Goal: Find specific page/section: Find specific page/section

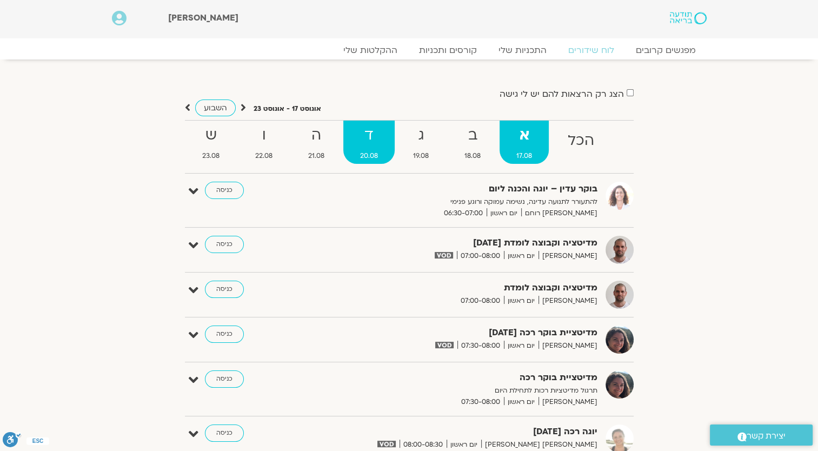
click at [357, 141] on strong "ד" at bounding box center [368, 135] width 51 height 24
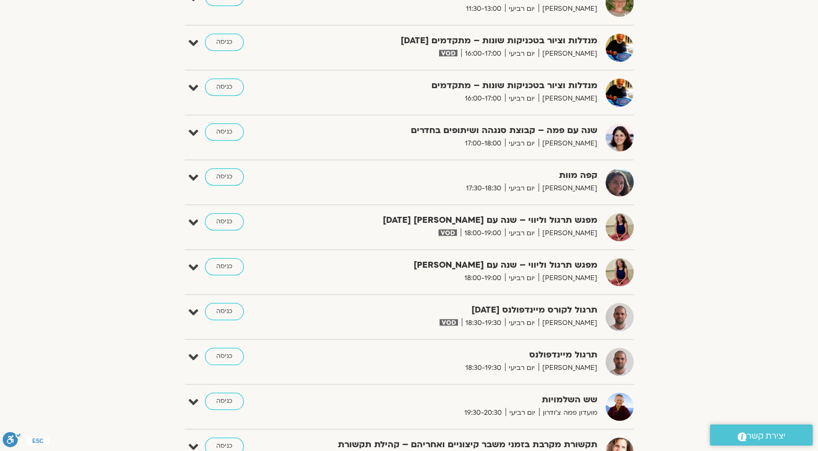
scroll to position [865, 0]
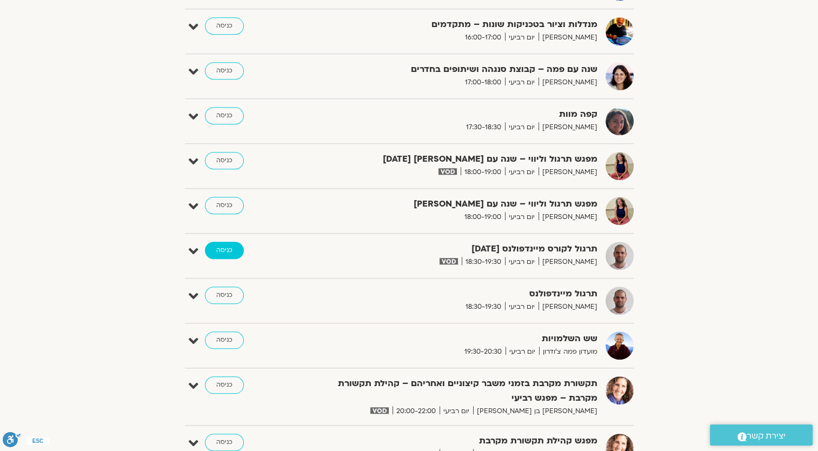
click at [216, 243] on link "כניסה" at bounding box center [224, 250] width 39 height 17
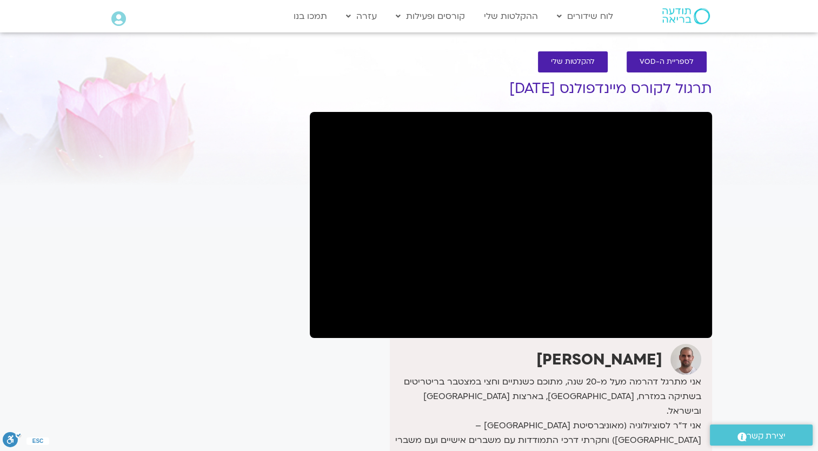
click at [747, 88] on section "לספריית ה-VOD להקלטות שלי תרגול לקורס מיינדפולנס 20.8.25 דקל קנטי אני מתרגל דהר…" at bounding box center [409, 347] width 818 height 612
